Goal: Task Accomplishment & Management: Manage account settings

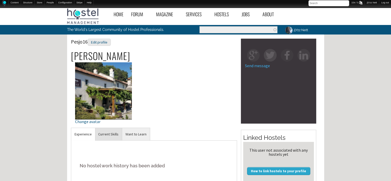
click at [110, 136] on link "Current Skills" at bounding box center [108, 134] width 27 height 13
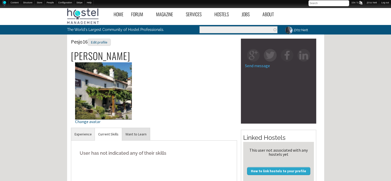
click at [138, 136] on link "Want to Learn" at bounding box center [136, 134] width 28 height 13
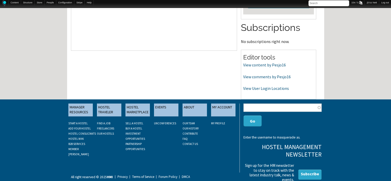
scroll to position [168, 0]
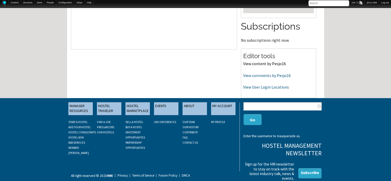
click at [269, 63] on link "View content by Pesjo16" at bounding box center [264, 63] width 43 height 5
click at [272, 73] on link "View comments by Pesjo16" at bounding box center [267, 75] width 48 height 5
click at [251, 85] on link "View User Login Locations" at bounding box center [266, 86] width 46 height 5
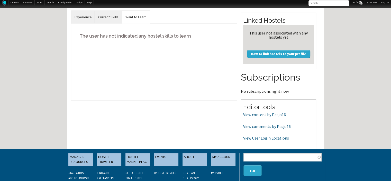
scroll to position [117, 0]
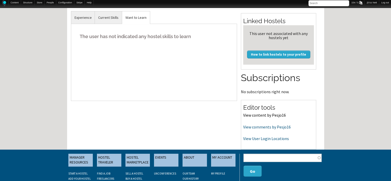
click at [266, 115] on link "View content by Pesjo16" at bounding box center [264, 114] width 43 height 5
click at [263, 125] on link "View comments by Pesjo16" at bounding box center [267, 126] width 48 height 5
click at [257, 140] on link "View User Login Locations" at bounding box center [266, 138] width 46 height 5
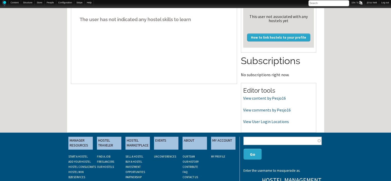
scroll to position [134, 0]
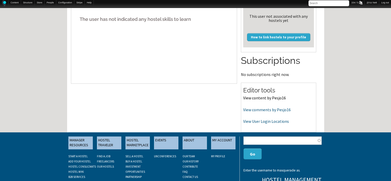
click at [250, 96] on link "View content by Pesjo16" at bounding box center [264, 97] width 43 height 5
click at [262, 109] on link "View comments by Pesjo16" at bounding box center [267, 109] width 48 height 5
click at [252, 123] on link "View User Login Locations" at bounding box center [266, 121] width 46 height 5
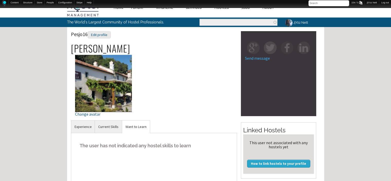
scroll to position [0, 0]
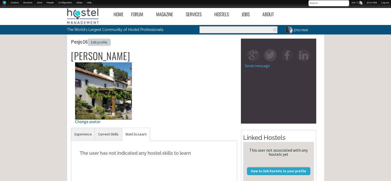
click at [101, 44] on div "Edit profile" at bounding box center [99, 42] width 23 height 7
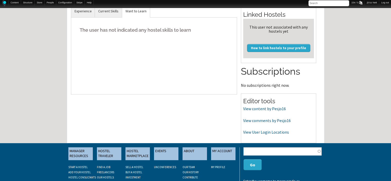
scroll to position [124, 0]
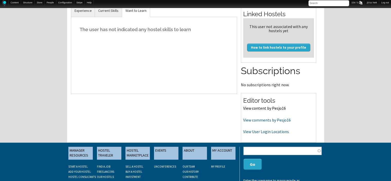
click at [268, 108] on link "View content by Pesjo16" at bounding box center [264, 108] width 43 height 5
click at [250, 119] on link "View comments by Pesjo16" at bounding box center [267, 119] width 48 height 5
click at [257, 131] on link "View User Login Locations" at bounding box center [266, 131] width 46 height 5
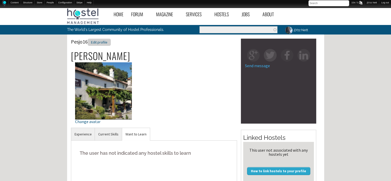
click at [97, 41] on div "Edit profile" at bounding box center [99, 42] width 23 height 7
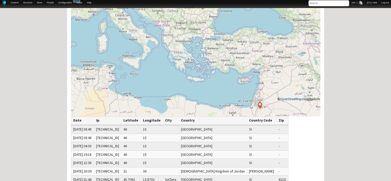
scroll to position [51, 0]
click at [251, 85] on icon at bounding box center [196, 51] width 250 height 129
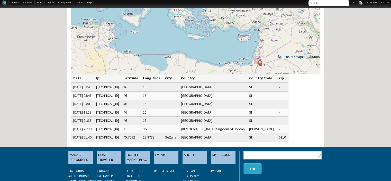
scroll to position [103, 0]
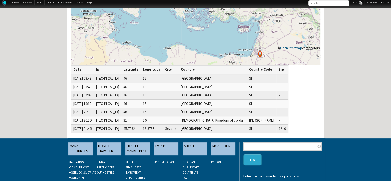
scroll to position [103, 0]
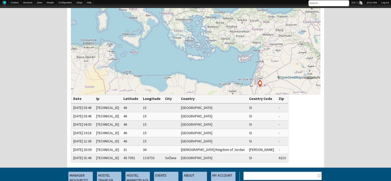
scroll to position [82, 0]
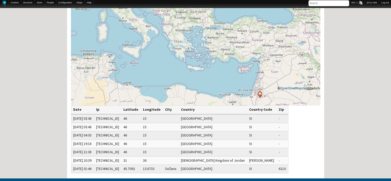
scroll to position [72, 0]
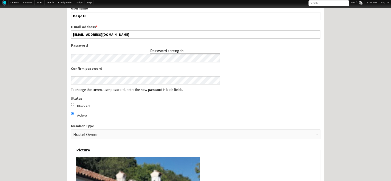
scroll to position [204, 0]
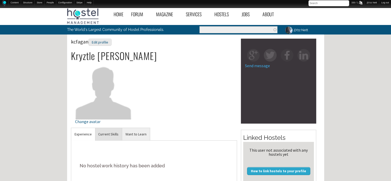
click at [109, 134] on link "Current Skills" at bounding box center [108, 134] width 27 height 13
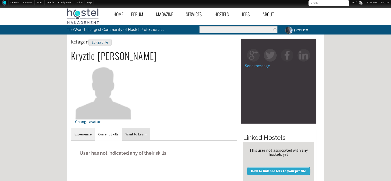
click at [127, 131] on link "Want to Learn" at bounding box center [136, 134] width 28 height 13
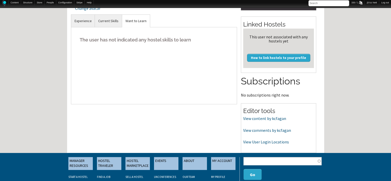
scroll to position [124, 0]
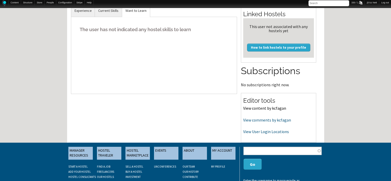
click at [253, 109] on link "View content by kcfagan" at bounding box center [264, 108] width 43 height 5
click at [261, 120] on link "View comments by kcfagan" at bounding box center [267, 119] width 48 height 5
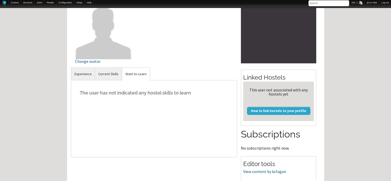
scroll to position [113, 0]
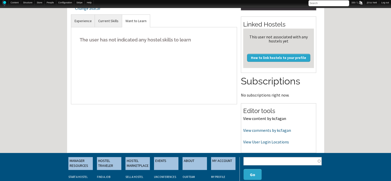
click at [256, 117] on link "View content by kcfagan" at bounding box center [264, 118] width 43 height 5
click at [256, 129] on link "View comments by kcfagan" at bounding box center [267, 130] width 48 height 5
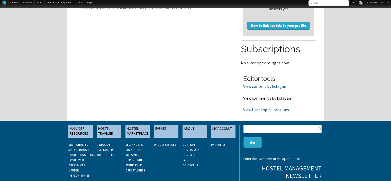
scroll to position [154, 0]
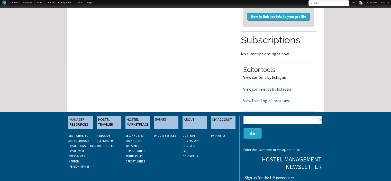
click at [253, 78] on link "View content by kcfagan" at bounding box center [264, 77] width 43 height 5
click at [252, 87] on link "View comments by kcfagan" at bounding box center [267, 88] width 48 height 5
click at [262, 102] on link "View User Login Locations" at bounding box center [266, 100] width 46 height 5
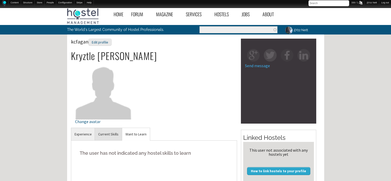
click at [112, 134] on link "Current Skills" at bounding box center [108, 134] width 27 height 13
click at [104, 45] on div "Edit profile" at bounding box center [100, 42] width 23 height 7
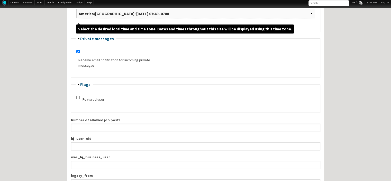
scroll to position [515, 0]
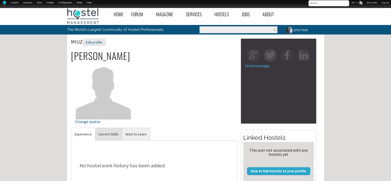
click at [116, 136] on link "Current Skills" at bounding box center [108, 134] width 27 height 13
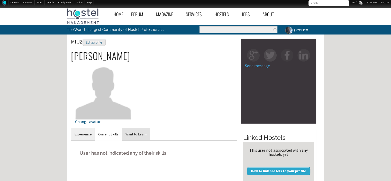
click at [135, 136] on link "Want to Learn" at bounding box center [136, 134] width 28 height 13
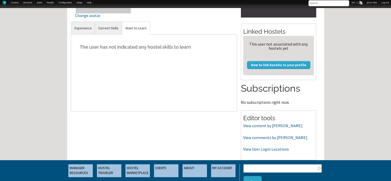
scroll to position [124, 0]
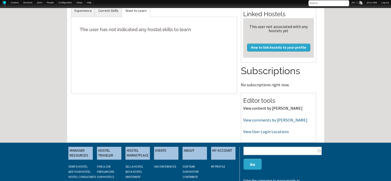
click at [267, 108] on link "View content by [PERSON_NAME]" at bounding box center [272, 108] width 59 height 5
click at [255, 120] on link "View comments by [PERSON_NAME]" at bounding box center [275, 119] width 64 height 5
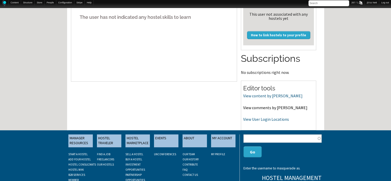
scroll to position [154, 0]
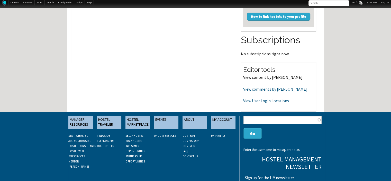
click at [251, 77] on link "View content by [PERSON_NAME]" at bounding box center [272, 77] width 59 height 5
click at [265, 90] on link "View comments by [PERSON_NAME]" at bounding box center [275, 88] width 64 height 5
click at [264, 99] on link "View User Login Locations" at bounding box center [266, 100] width 46 height 5
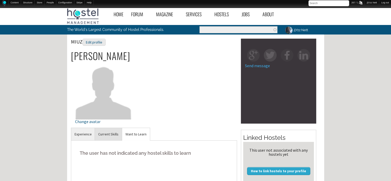
click at [109, 136] on link "Current Skills" at bounding box center [108, 134] width 27 height 13
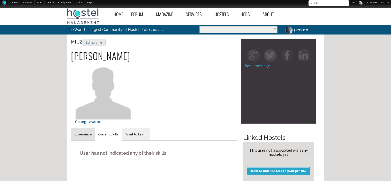
click at [81, 133] on link "Experience" at bounding box center [83, 134] width 24 height 13
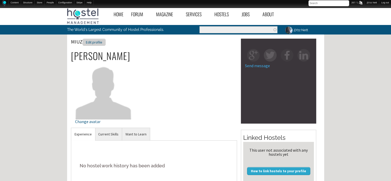
click at [102, 42] on div "Edit profile" at bounding box center [94, 42] width 23 height 7
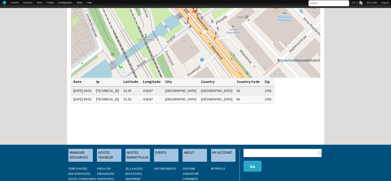
scroll to position [93, 0]
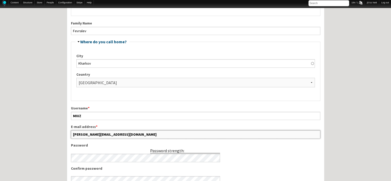
scroll to position [179, 0]
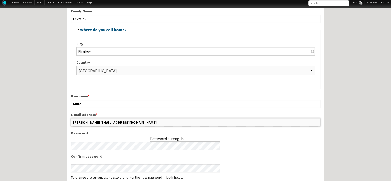
drag, startPoint x: 122, startPoint y: 176, endPoint x: 62, endPoint y: 133, distance: 75.1
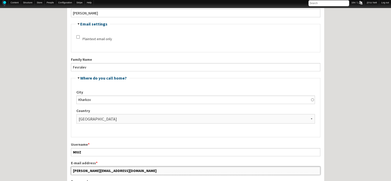
scroll to position [125, 0]
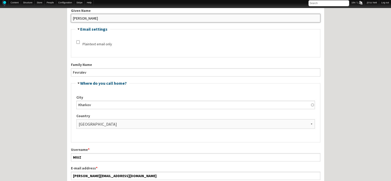
click at [230, 18] on input "Vladimir" at bounding box center [196, 18] width 250 height 8
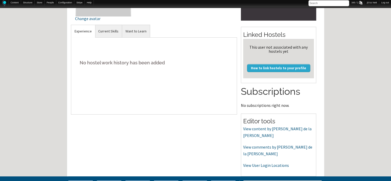
scroll to position [93, 0]
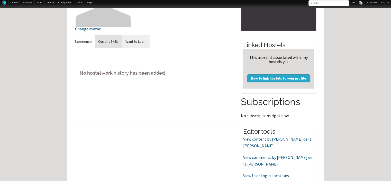
click at [105, 44] on link "Current Skills" at bounding box center [108, 41] width 27 height 13
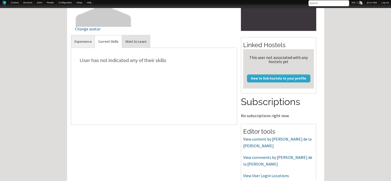
click at [138, 41] on link "Want to Learn" at bounding box center [136, 41] width 28 height 13
click at [250, 142] on div "Editor tools View content by [PERSON_NAME] de la [PERSON_NAME] View comments by…" at bounding box center [278, 155] width 75 height 63
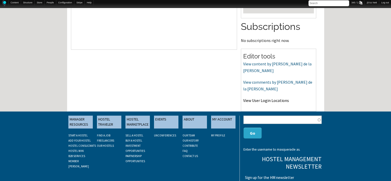
scroll to position [168, 0]
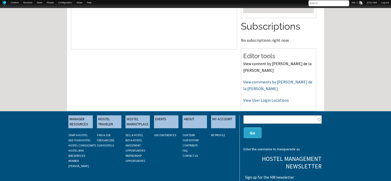
click at [285, 65] on link "View content by [PERSON_NAME] de la [PERSON_NAME]" at bounding box center [277, 67] width 68 height 12
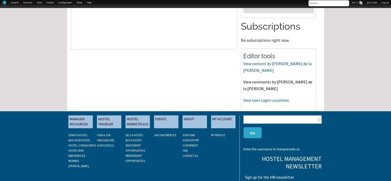
click at [273, 79] on link "View comments by [PERSON_NAME] de la [PERSON_NAME]" at bounding box center [277, 85] width 69 height 12
click at [248, 98] on link "View User Login Locations" at bounding box center [266, 100] width 46 height 5
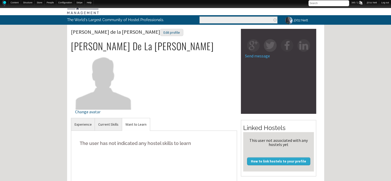
scroll to position [9, 0]
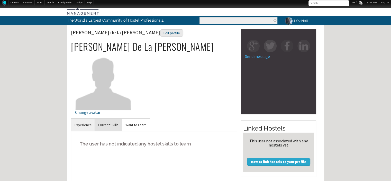
click at [101, 125] on link "Current Skills" at bounding box center [108, 125] width 27 height 13
click at [67, 123] on div "Home Forum « Back Forum Forums Index « Back Forums Index New Posts Recent Activ…" at bounding box center [195, 174] width 391 height 357
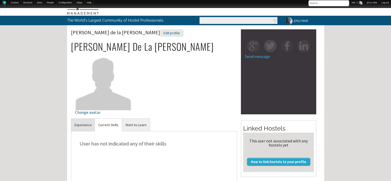
click at [80, 129] on link "Experience" at bounding box center [83, 125] width 24 height 13
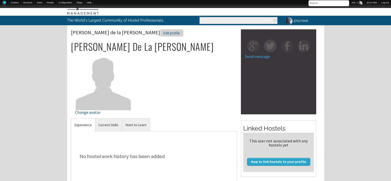
click at [160, 33] on div "Edit profile" at bounding box center [171, 32] width 23 height 7
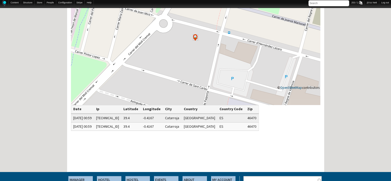
scroll to position [82, 0]
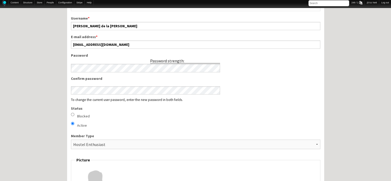
scroll to position [254, 0]
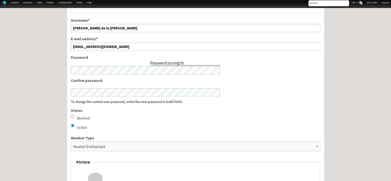
click at [72, 116] on input "Blocked" at bounding box center [72, 116] width 3 height 3
radio input "true"
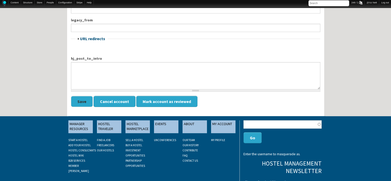
scroll to position [672, 0]
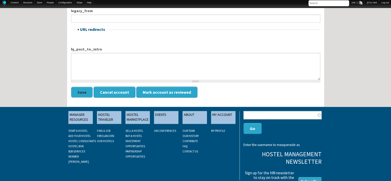
click at [88, 86] on button "Save" at bounding box center [82, 91] width 22 height 11
